Goal: Find specific page/section: Find specific page/section

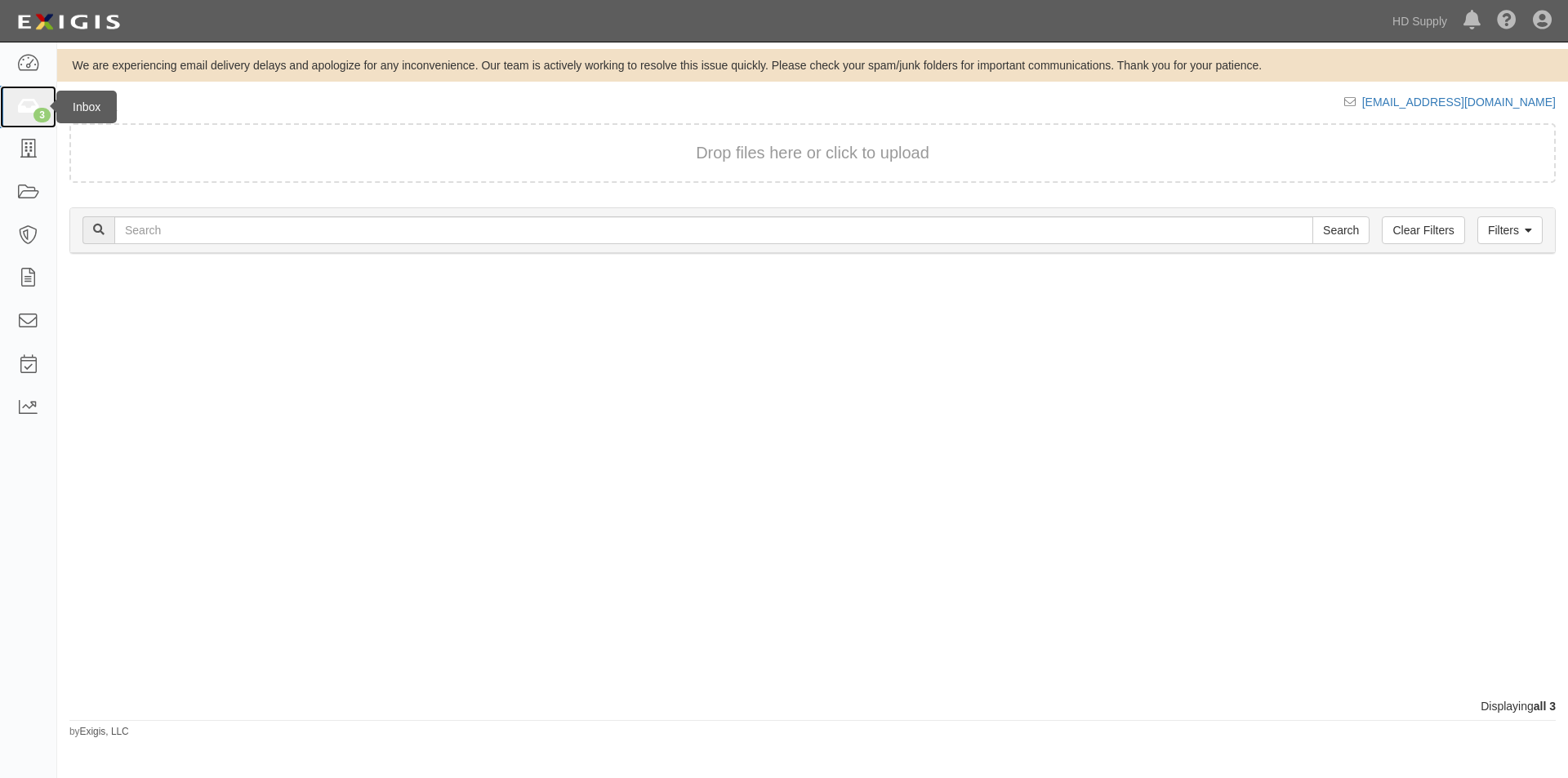
click at [40, 112] on div "3" at bounding box center [42, 115] width 17 height 15
